Goal: Navigation & Orientation: Find specific page/section

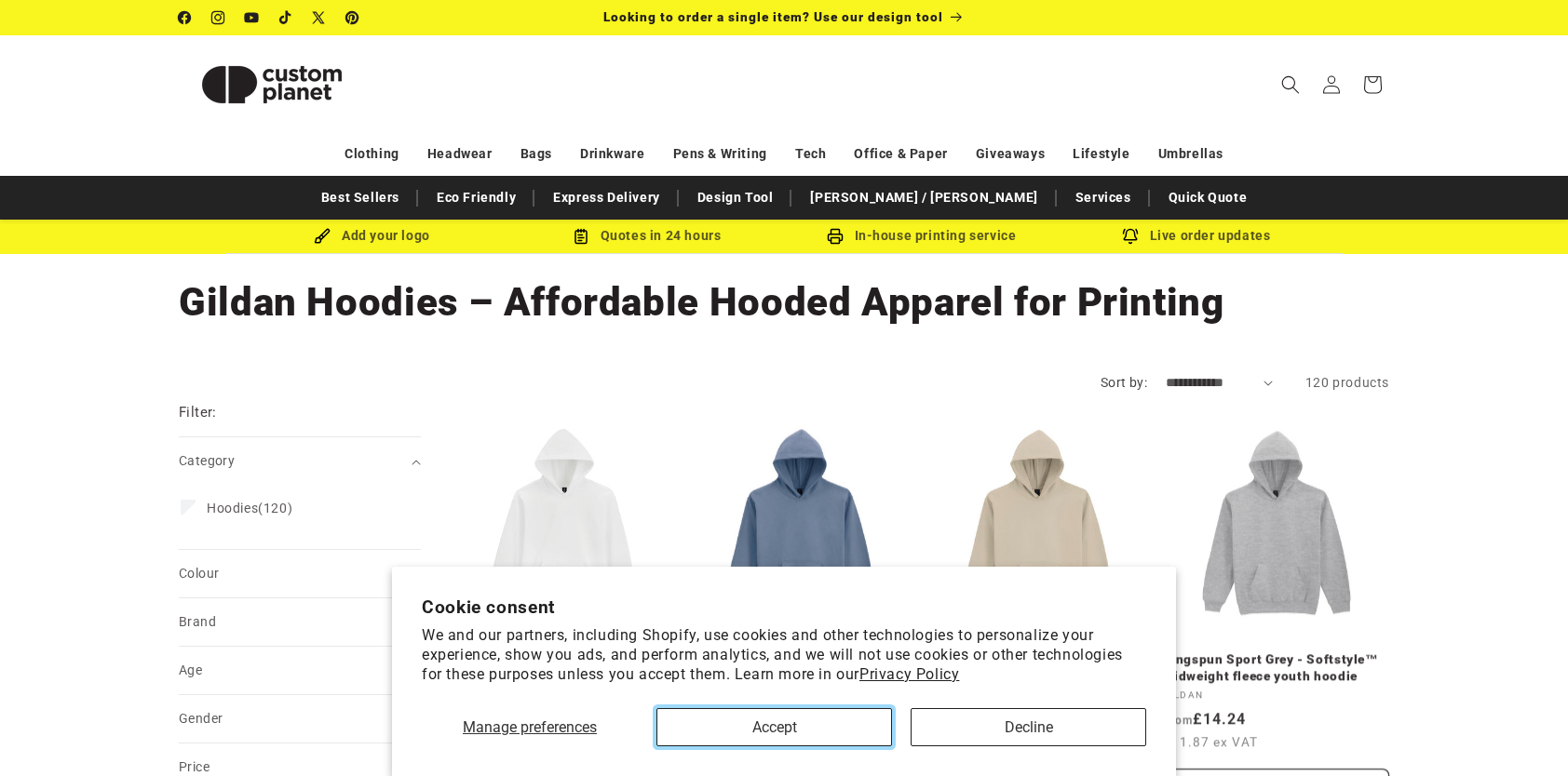
click at [857, 726] on button "Accept" at bounding box center [774, 727] width 235 height 39
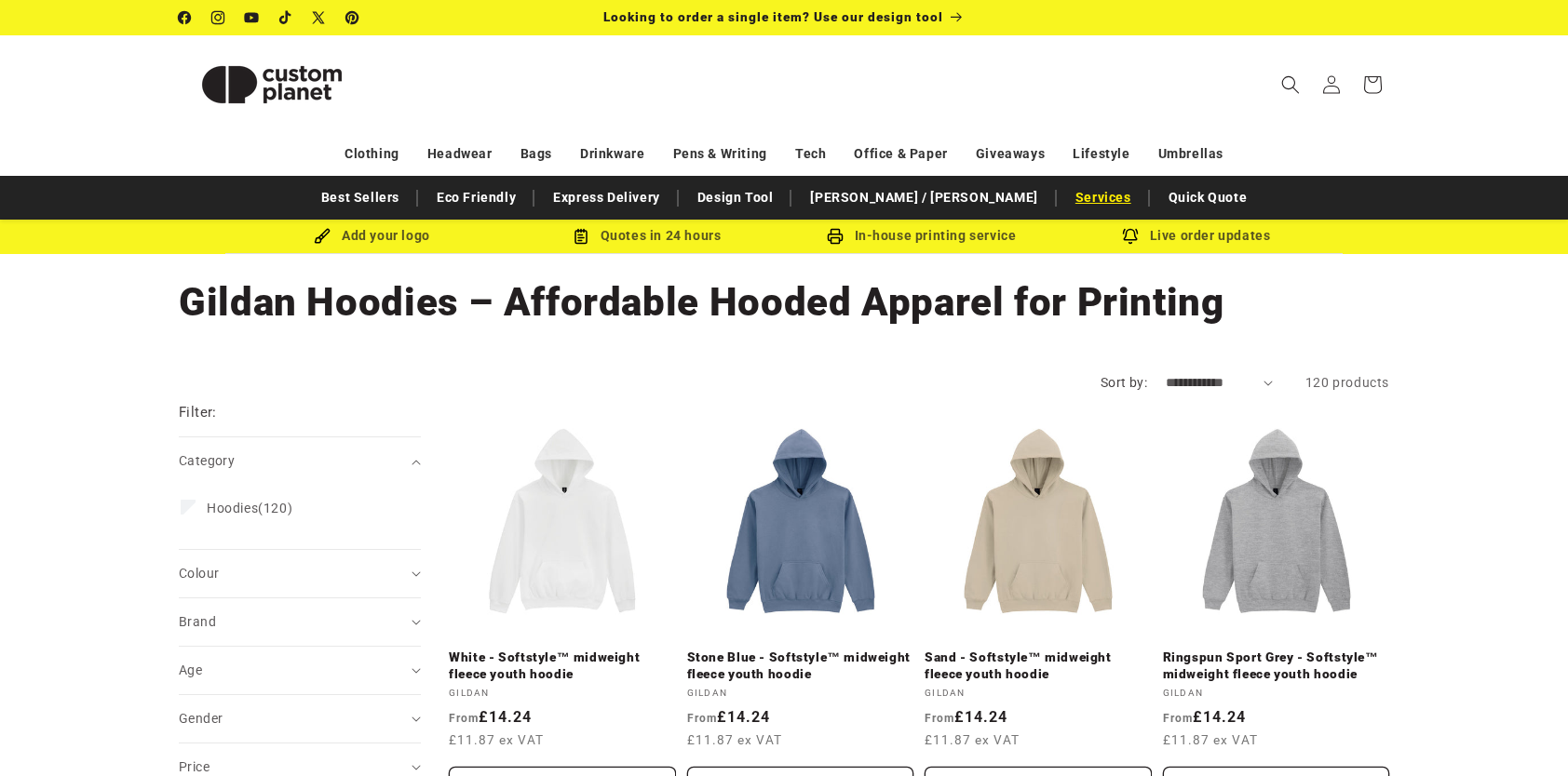
click at [1066, 202] on link "Services" at bounding box center [1103, 198] width 74 height 33
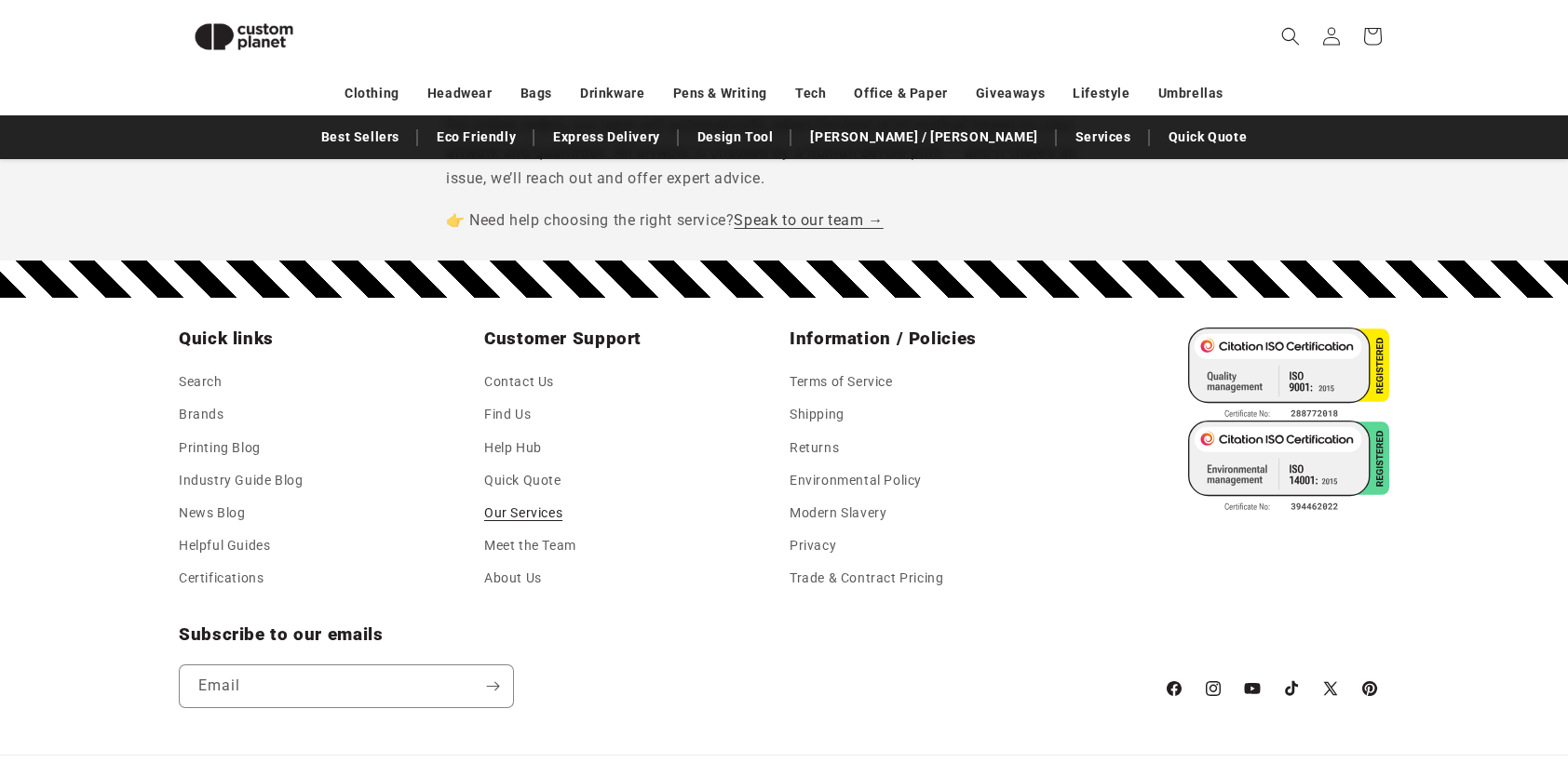
scroll to position [1825, 0]
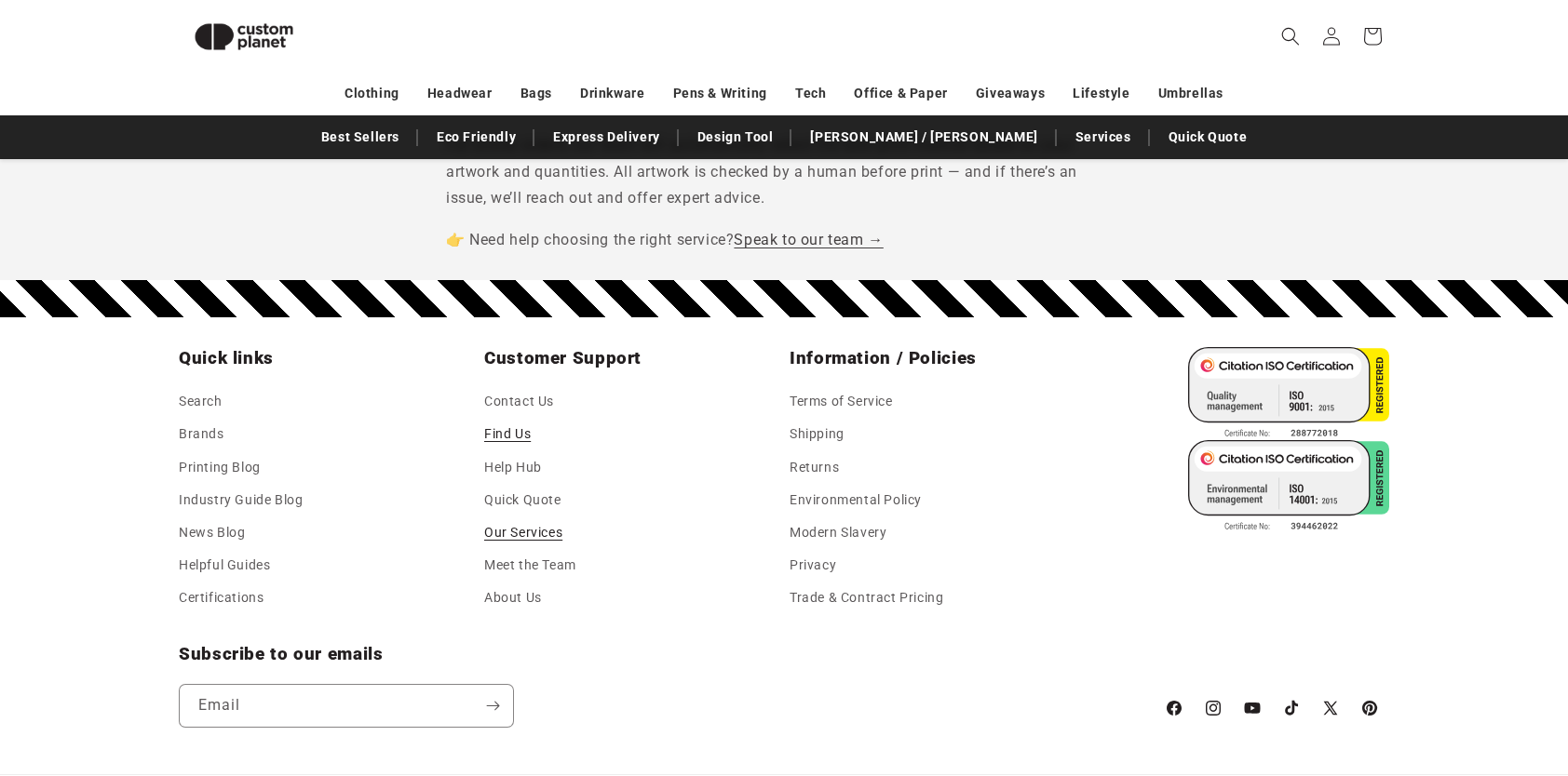
click at [522, 442] on link "Find Us" at bounding box center [507, 434] width 46 height 33
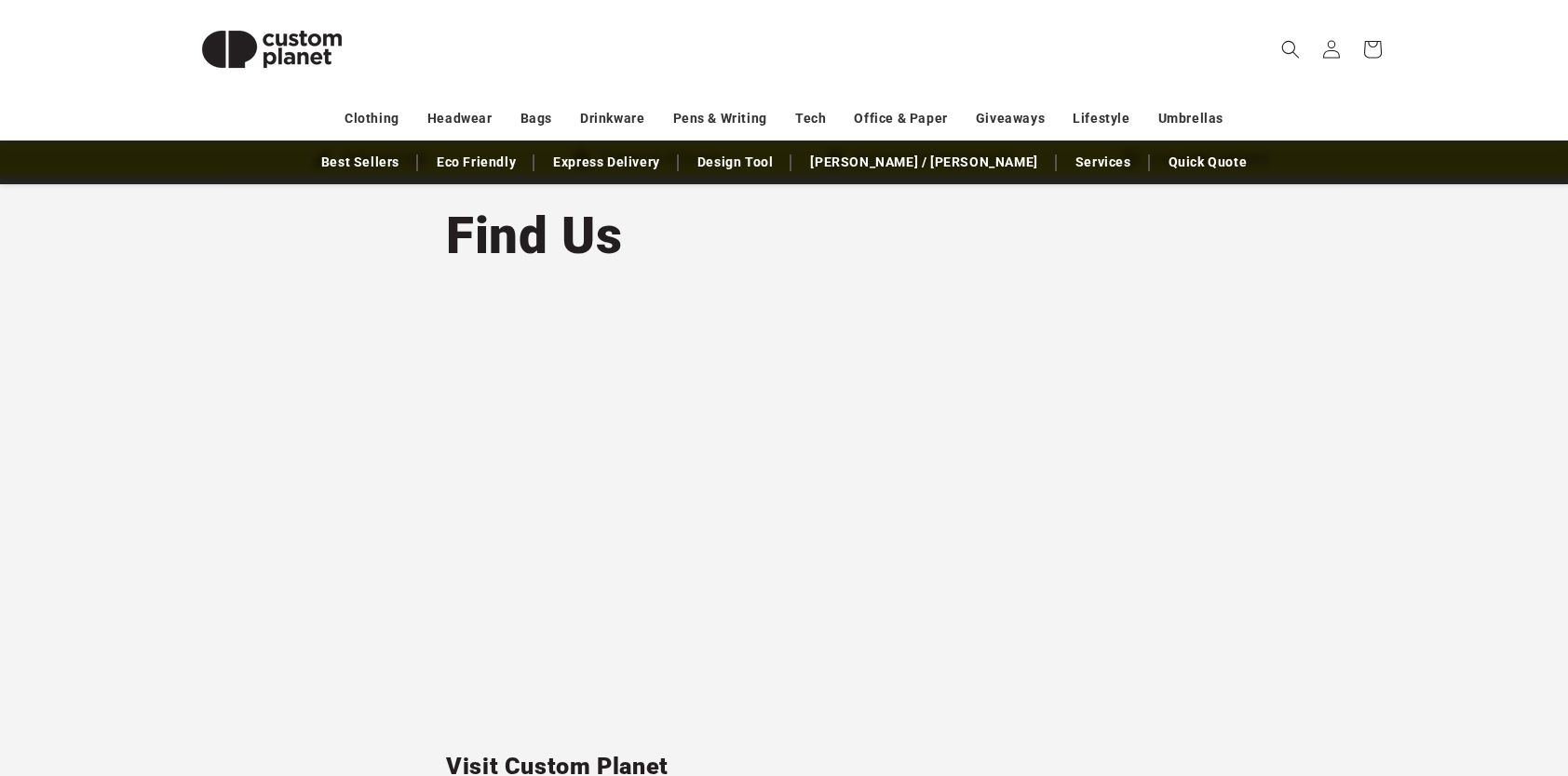
scroll to position [93, 0]
